Goal: Task Accomplishment & Management: Manage account settings

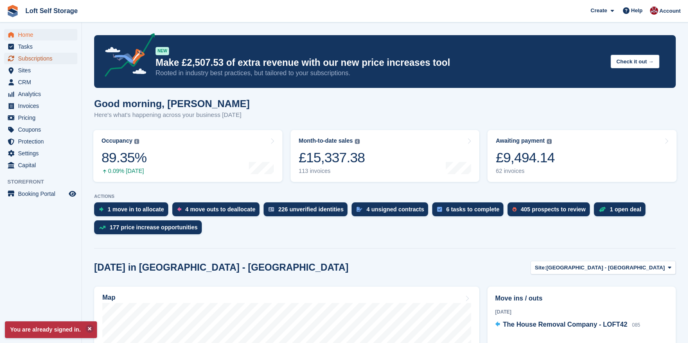
click at [59, 60] on span "Subscriptions" at bounding box center [42, 58] width 49 height 11
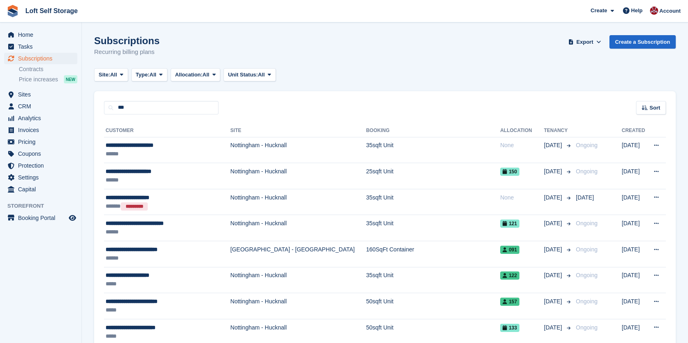
type input "***"
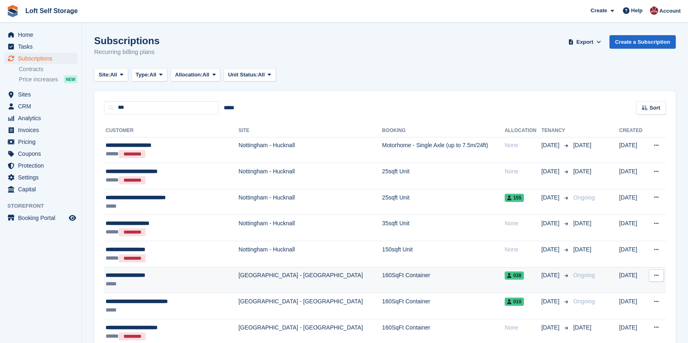
click at [150, 280] on div "*****" at bounding box center [163, 284] width 115 height 9
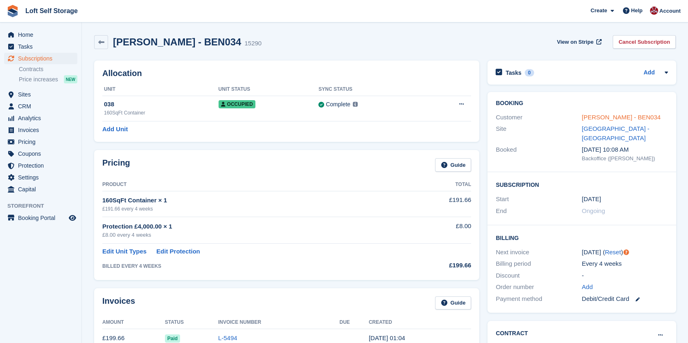
click at [604, 119] on link "[PERSON_NAME] - BEN034" at bounding box center [620, 117] width 79 height 7
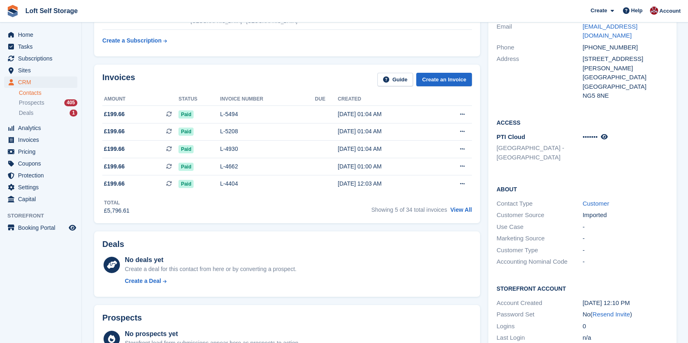
scroll to position [318, 0]
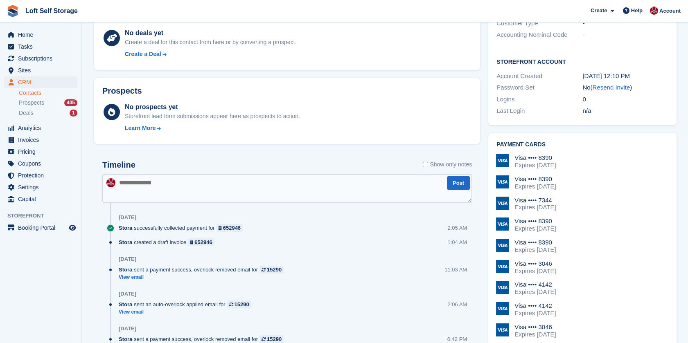
click at [545, 197] on div "Visa •••• 7344" at bounding box center [534, 200] width 41 height 7
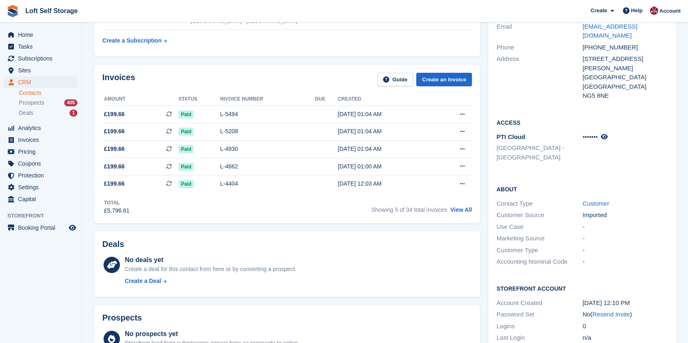
scroll to position [0, 0]
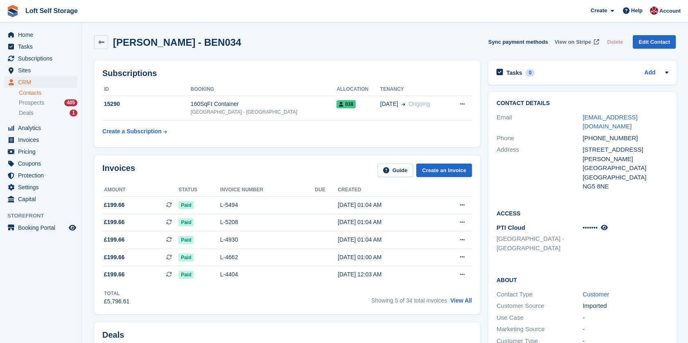
click at [575, 40] on span "View on Stripe" at bounding box center [572, 42] width 36 height 8
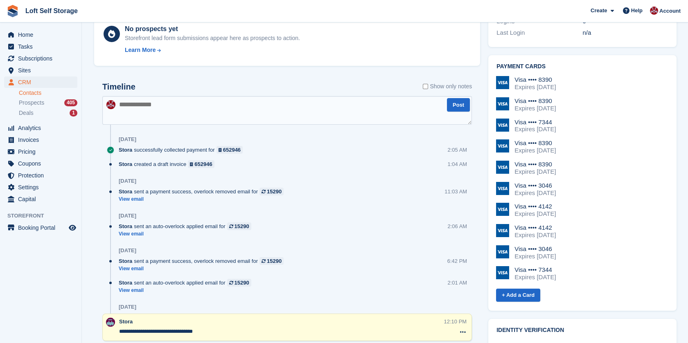
scroll to position [409, 0]
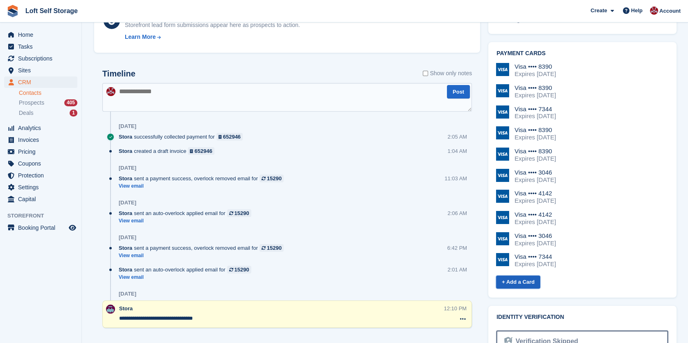
click at [524, 276] on link "+ Add a Card" at bounding box center [518, 283] width 44 height 14
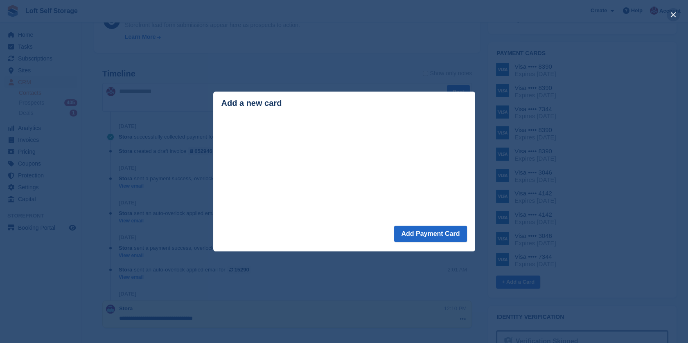
click at [674, 16] on button "close" at bounding box center [673, 14] width 13 height 13
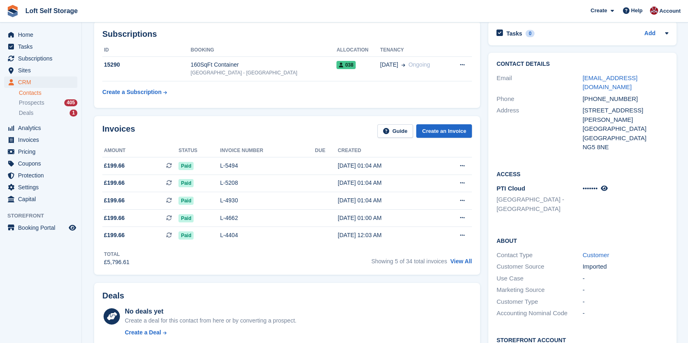
scroll to position [0, 0]
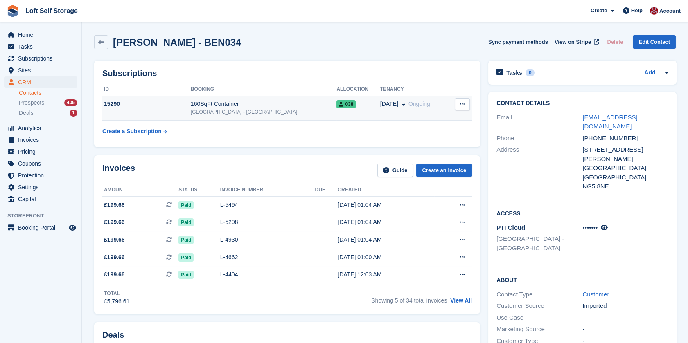
click at [274, 111] on div "[GEOGRAPHIC_DATA] - [GEOGRAPHIC_DATA]" at bounding box center [264, 111] width 146 height 7
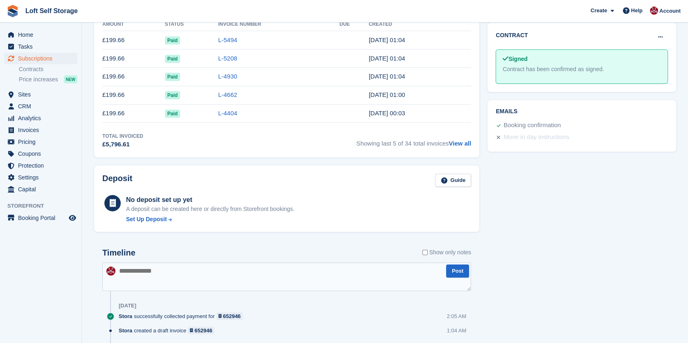
scroll to position [409, 0]
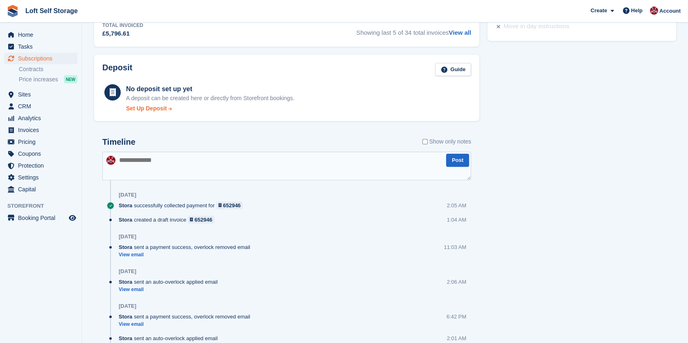
click at [151, 108] on div "Set Up Deposit" at bounding box center [146, 108] width 41 height 9
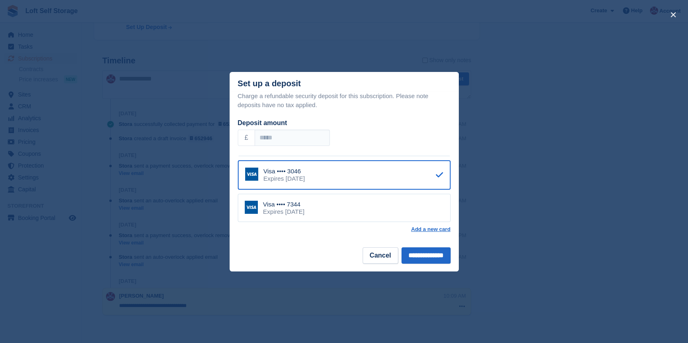
scroll to position [268, 0]
click at [303, 206] on div "Visa •••• 7344" at bounding box center [283, 203] width 41 height 7
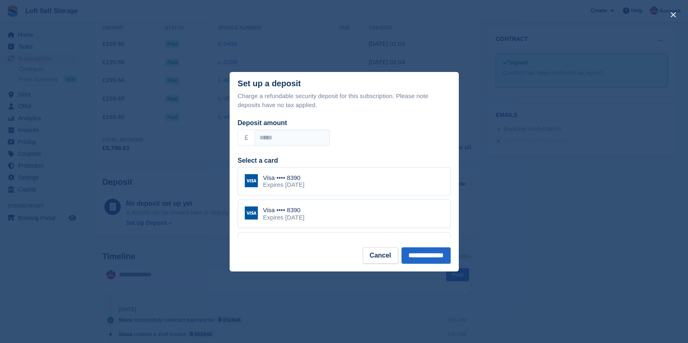
scroll to position [127, 0]
click at [371, 257] on button "Cancel" at bounding box center [380, 256] width 35 height 16
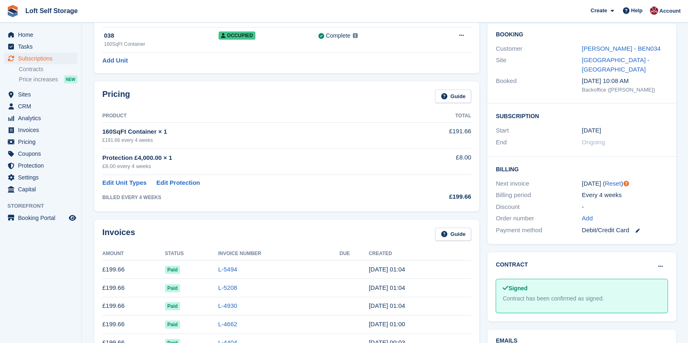
scroll to position [0, 0]
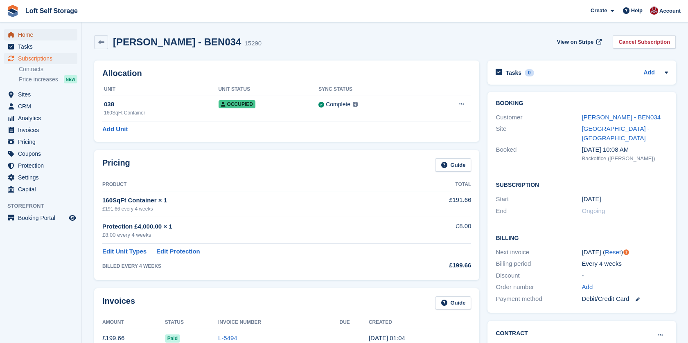
click at [25, 34] on span "Home" at bounding box center [42, 34] width 49 height 11
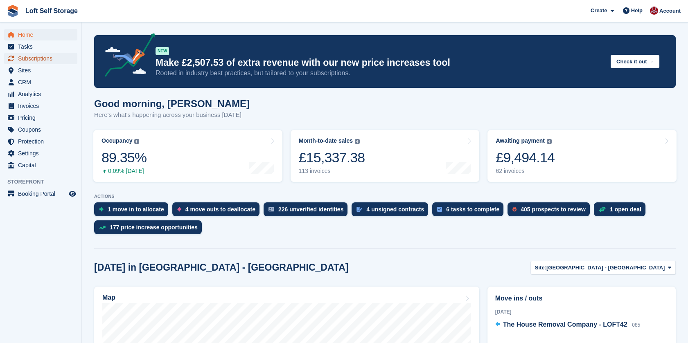
click at [43, 62] on span "Subscriptions" at bounding box center [42, 58] width 49 height 11
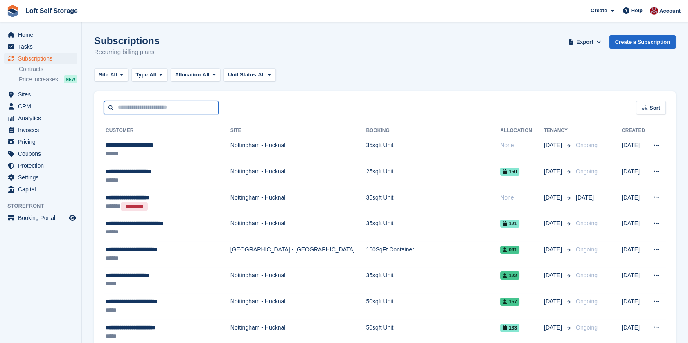
click at [147, 106] on input "text" at bounding box center [161, 108] width 115 height 14
type input "***"
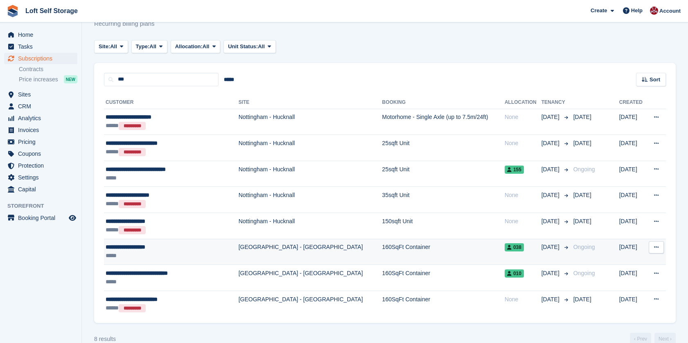
scroll to position [42, 0]
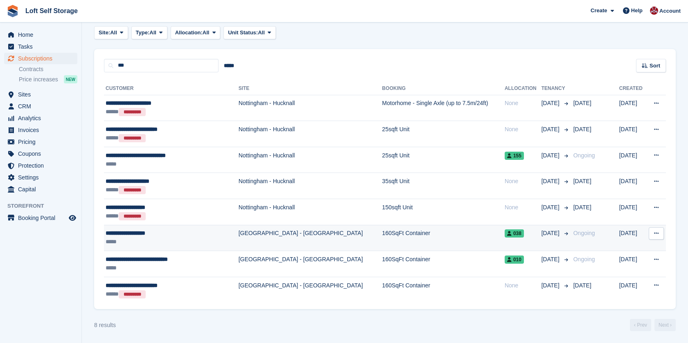
click at [134, 235] on div "**********" at bounding box center [163, 233] width 115 height 9
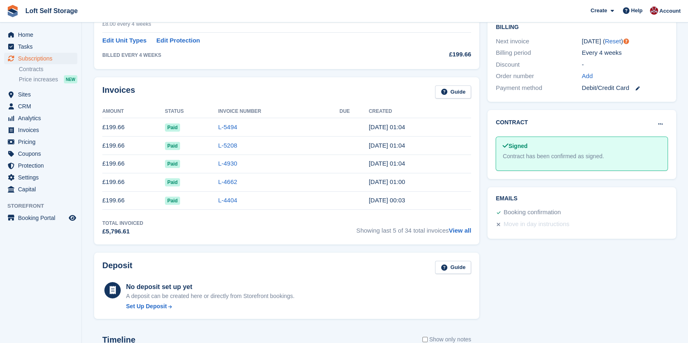
scroll to position [227, 0]
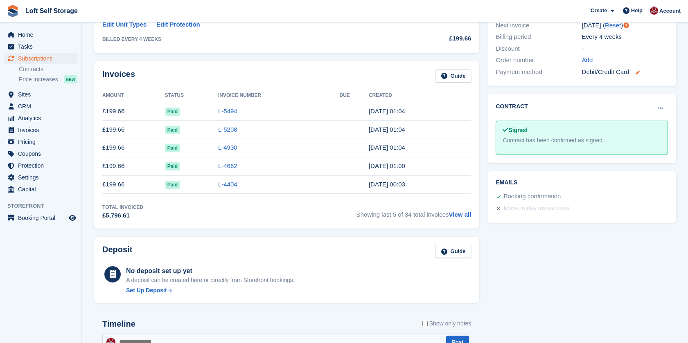
click at [638, 70] on icon at bounding box center [637, 72] width 4 height 4
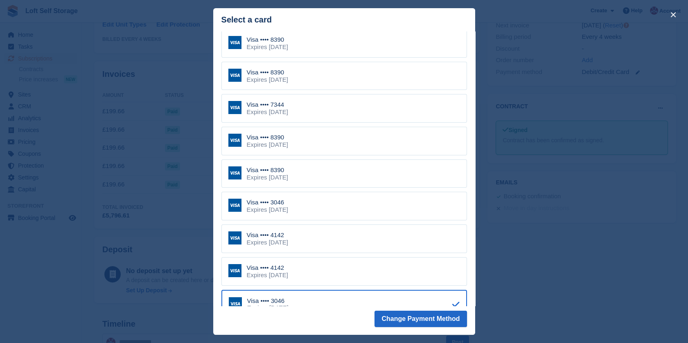
scroll to position [0, 0]
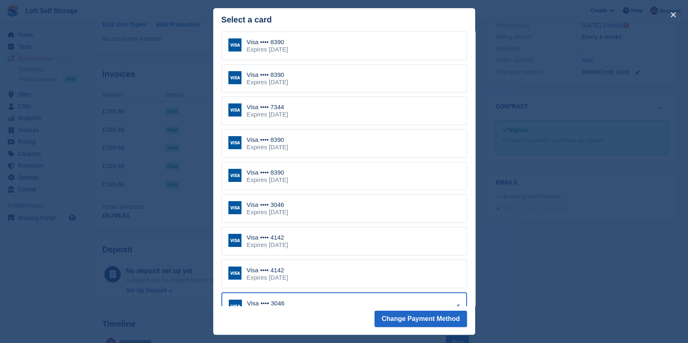
click at [288, 105] on div "Visa •••• 7344" at bounding box center [267, 107] width 41 height 7
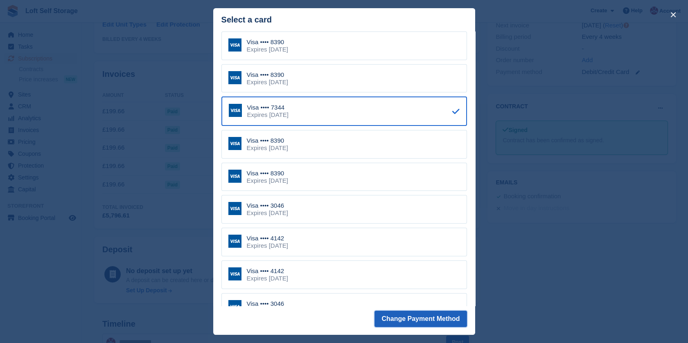
click at [410, 322] on button "Change Payment Method" at bounding box center [420, 319] width 92 height 16
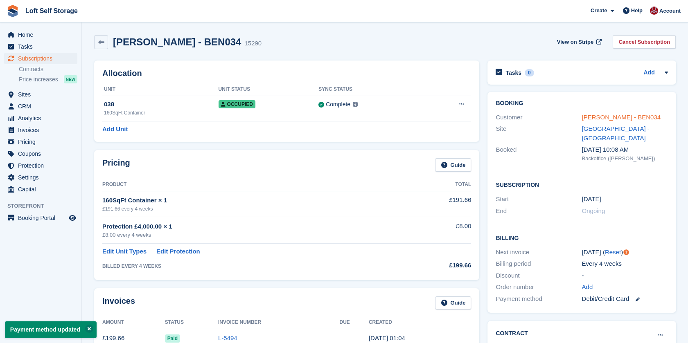
click at [610, 118] on link "[PERSON_NAME] - BEN034" at bounding box center [620, 117] width 79 height 7
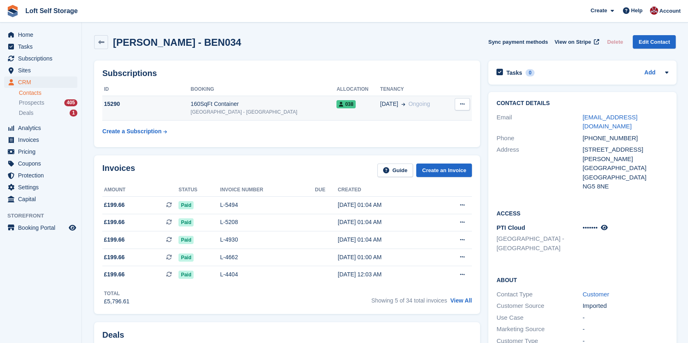
click at [336, 114] on td "038" at bounding box center [357, 108] width 43 height 25
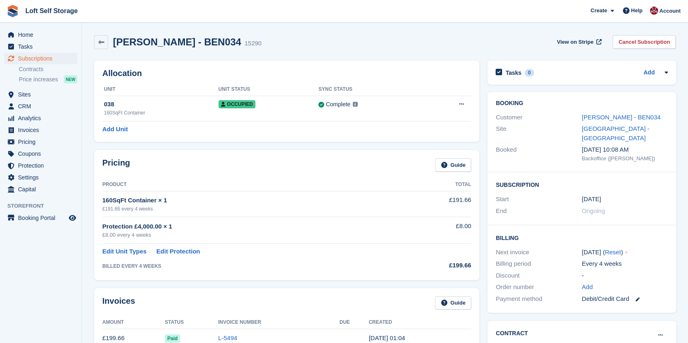
click at [638, 295] on link at bounding box center [634, 299] width 11 height 9
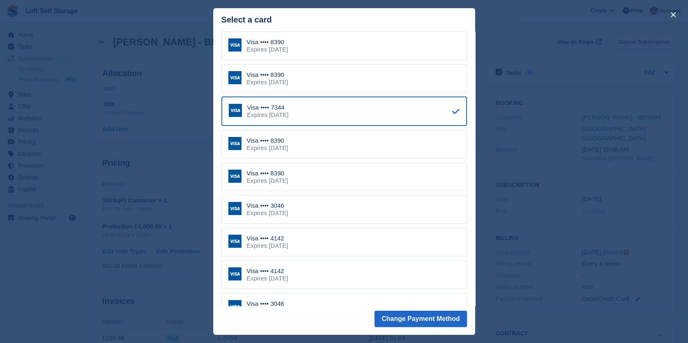
click at [661, 175] on div "close" at bounding box center [344, 171] width 688 height 343
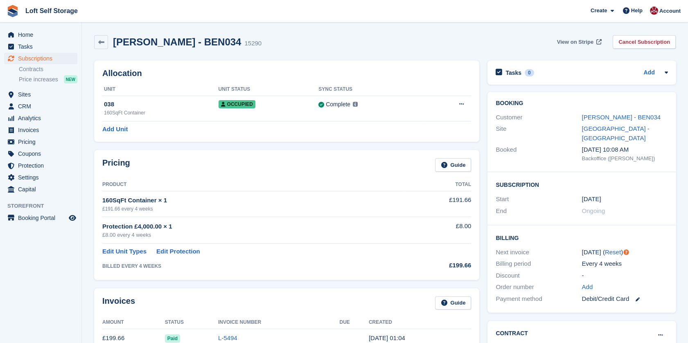
click at [586, 39] on span "View on Stripe" at bounding box center [575, 42] width 36 height 8
